Goal: Browse casually

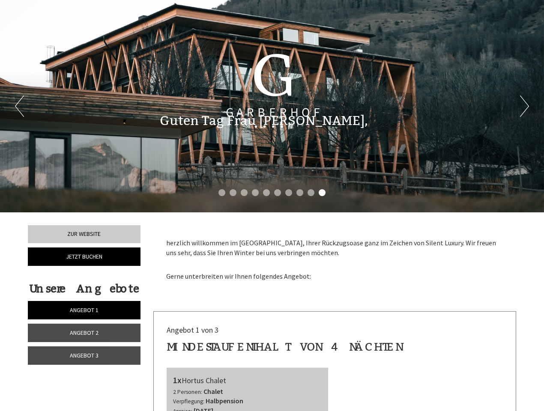
click at [272, 205] on div "Previous Next 1 2 3 4 5 6 7 8 9 10" at bounding box center [272, 106] width 544 height 212
click at [222, 193] on li "1" at bounding box center [221, 192] width 7 height 7
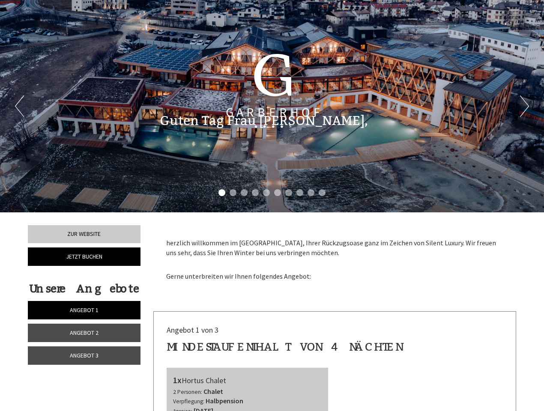
click at [233, 193] on li "2" at bounding box center [232, 192] width 7 height 7
click at [244, 193] on li "3" at bounding box center [244, 192] width 7 height 7
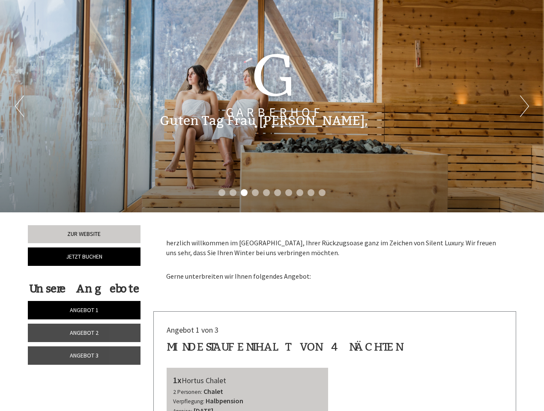
click at [255, 193] on li "4" at bounding box center [255, 192] width 7 height 7
click at [266, 193] on li "5" at bounding box center [266, 192] width 7 height 7
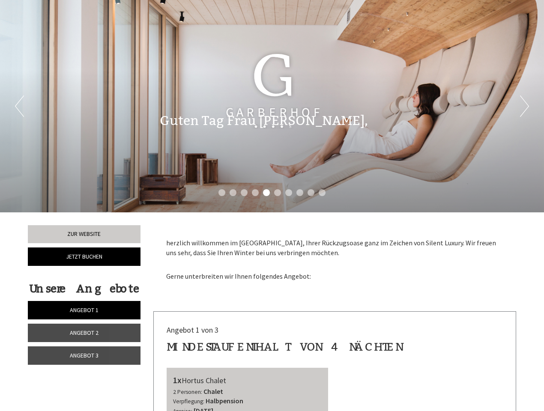
click at [277, 193] on li "6" at bounding box center [277, 192] width 7 height 7
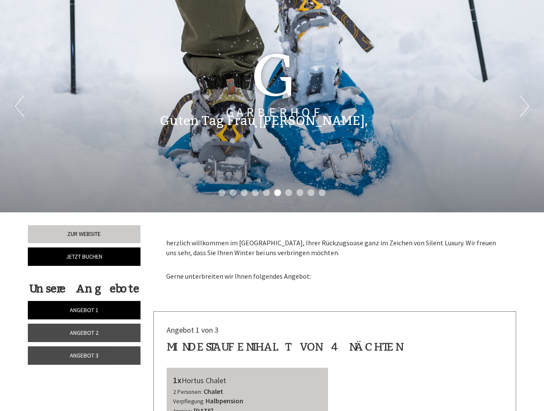
click at [289, 193] on li "7" at bounding box center [288, 192] width 7 height 7
click at [300, 193] on li "8" at bounding box center [299, 192] width 7 height 7
click at [311, 193] on li "9" at bounding box center [310, 192] width 7 height 7
